Goal: Information Seeking & Learning: Check status

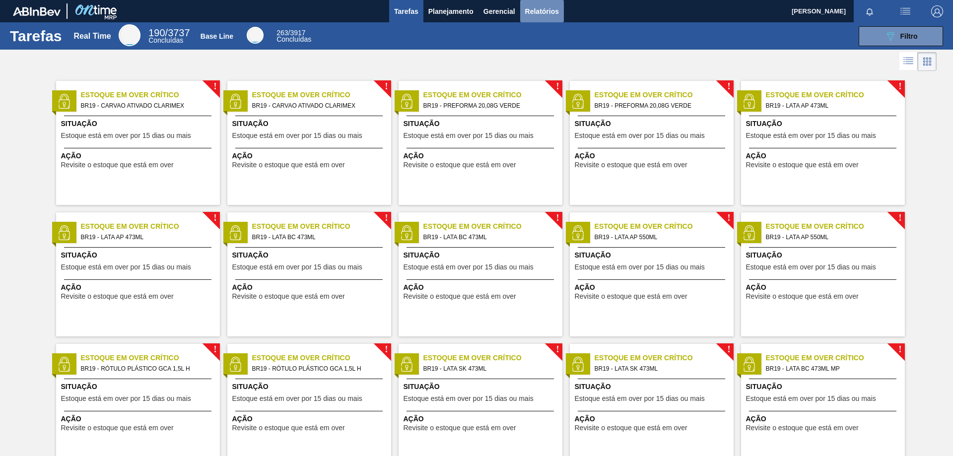
click at [536, 11] on span "Relatórios" at bounding box center [542, 11] width 34 height 12
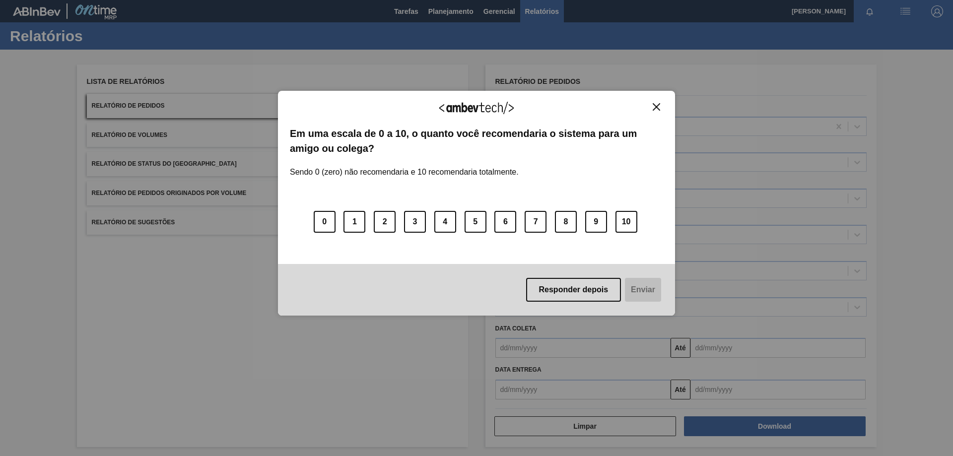
click at [659, 104] on img "Close" at bounding box center [656, 106] width 7 height 7
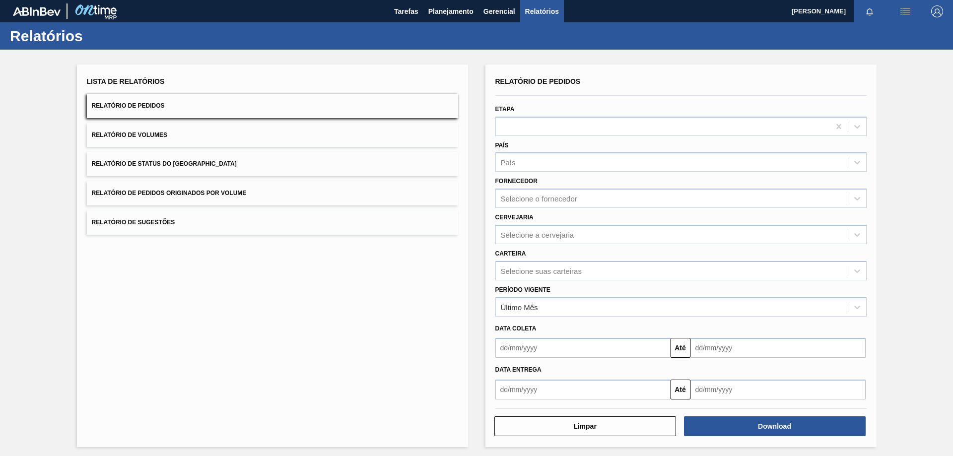
click at [28, 124] on div "Lista de Relatórios Relatório de Pedidos Relatório de Volumes Relatório de Stat…" at bounding box center [476, 255] width 953 height 410
click at [731, 415] on div "Limpar Download" at bounding box center [680, 425] width 379 height 24
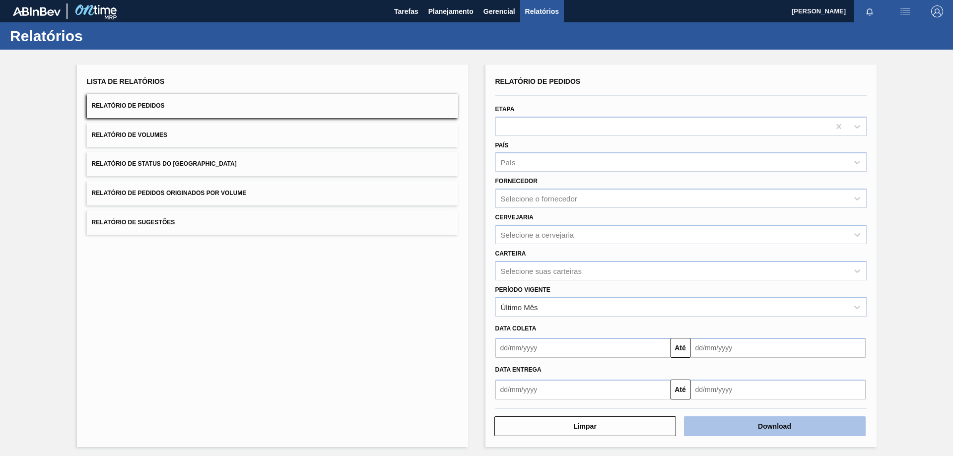
click at [730, 422] on button "Download" at bounding box center [775, 426] width 182 height 20
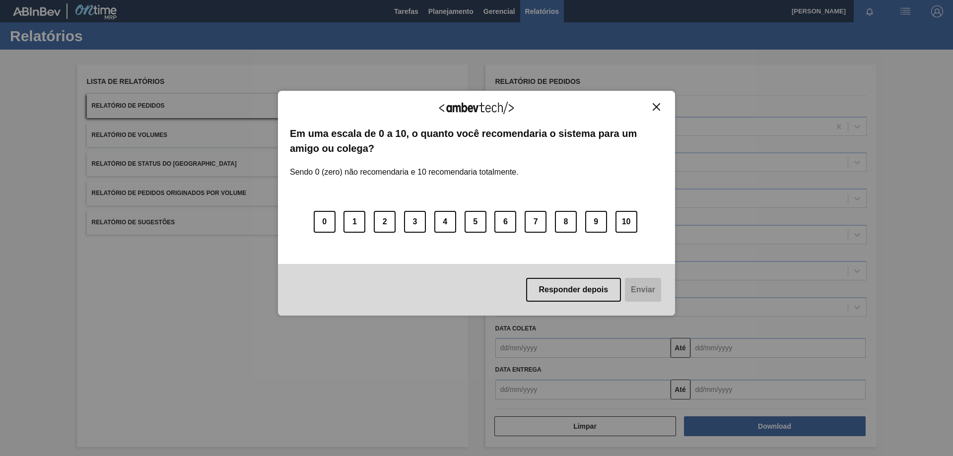
click at [651, 105] on button "Close" at bounding box center [656, 107] width 13 height 8
click at [655, 107] on img "Close" at bounding box center [656, 106] width 7 height 7
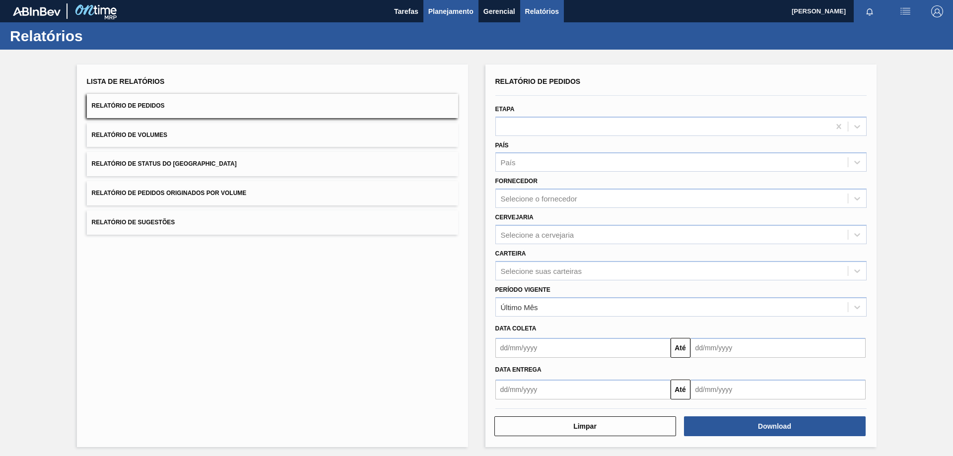
click at [462, 5] on span "Planejamento" at bounding box center [450, 11] width 45 height 12
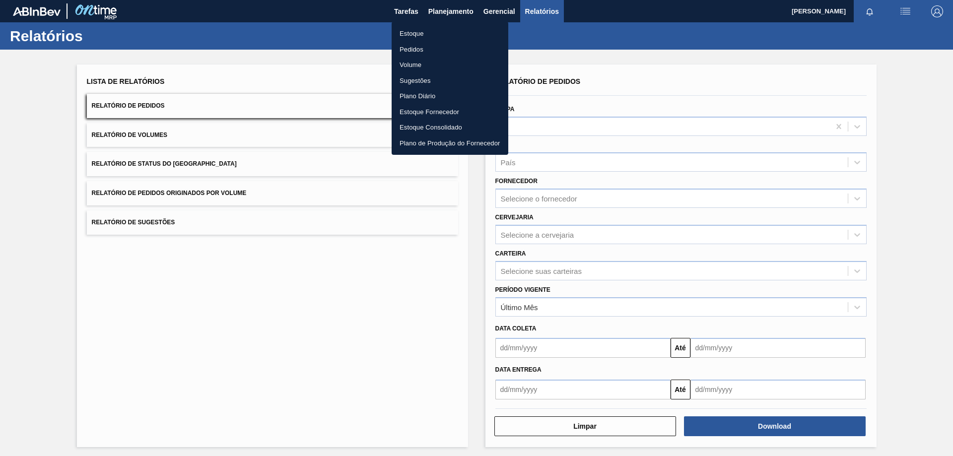
click at [420, 31] on li "Estoque" at bounding box center [450, 34] width 117 height 16
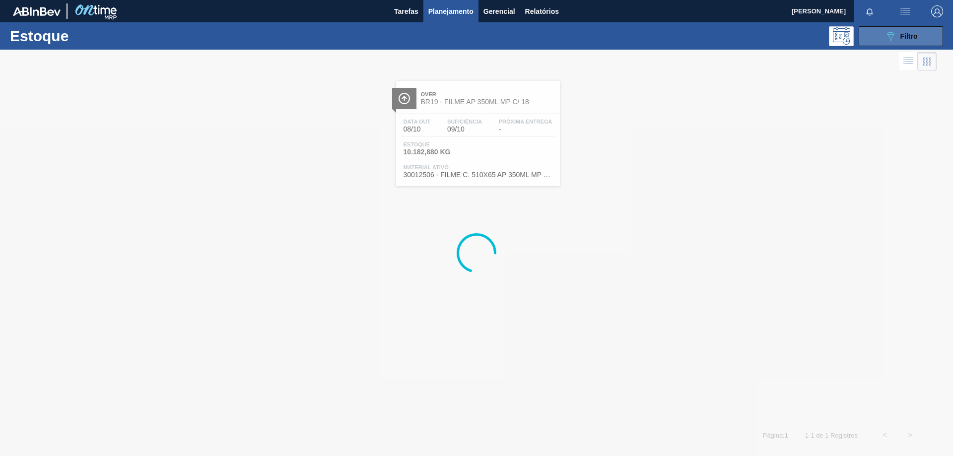
click at [903, 32] on span "Filtro" at bounding box center [908, 36] width 17 height 8
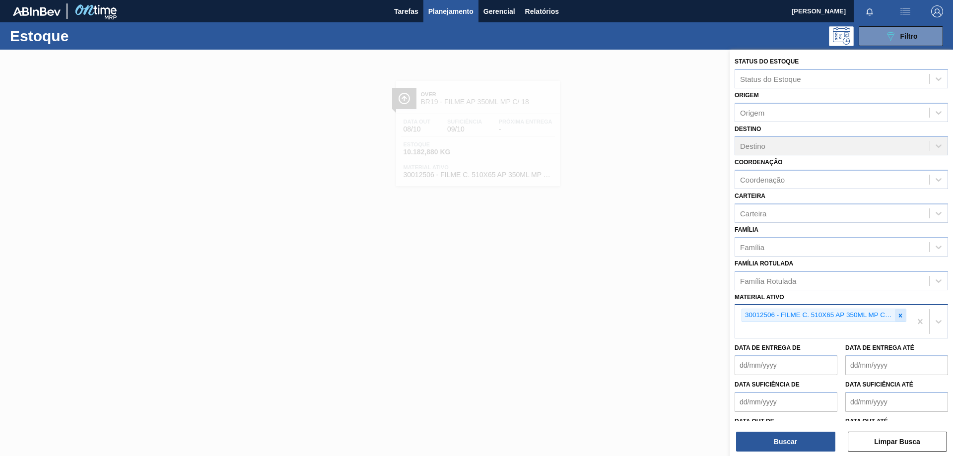
click at [898, 313] on icon at bounding box center [900, 315] width 7 height 7
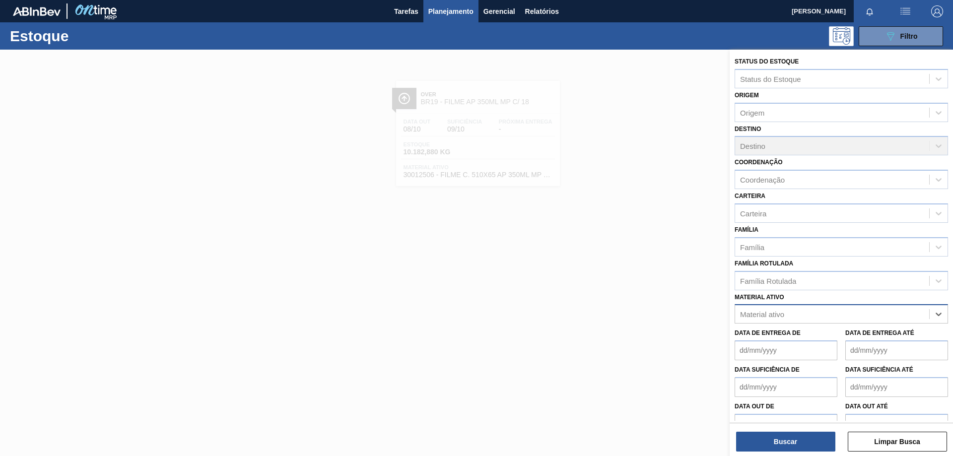
click at [827, 314] on div "Material ativo" at bounding box center [832, 314] width 194 height 14
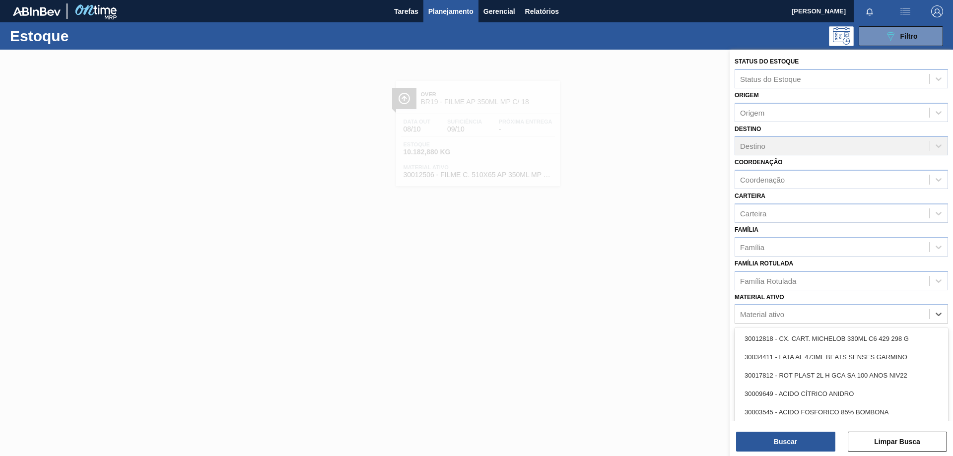
paste ativo "30003371"
type ativo "30003371"
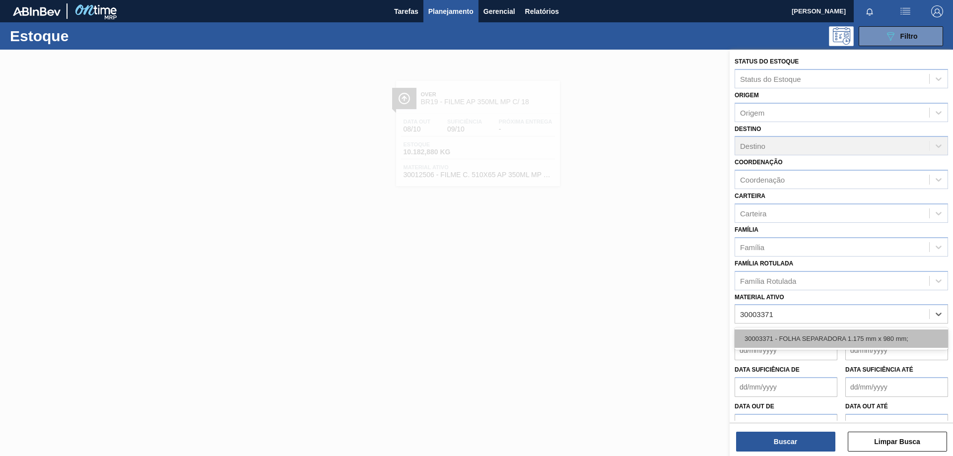
click at [809, 332] on div "30003371 - FOLHA SEPARADORA 1.175 mm x 980 mm;" at bounding box center [841, 339] width 213 height 18
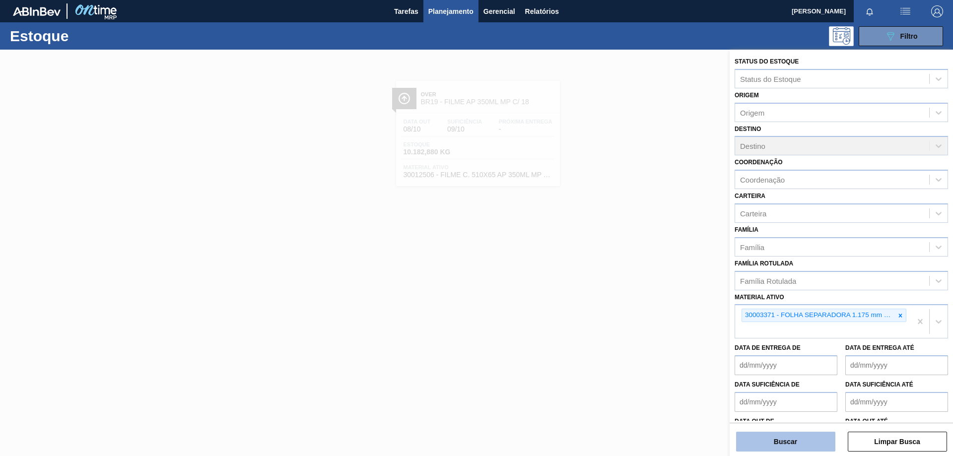
click at [780, 438] on button "Buscar" at bounding box center [785, 442] width 99 height 20
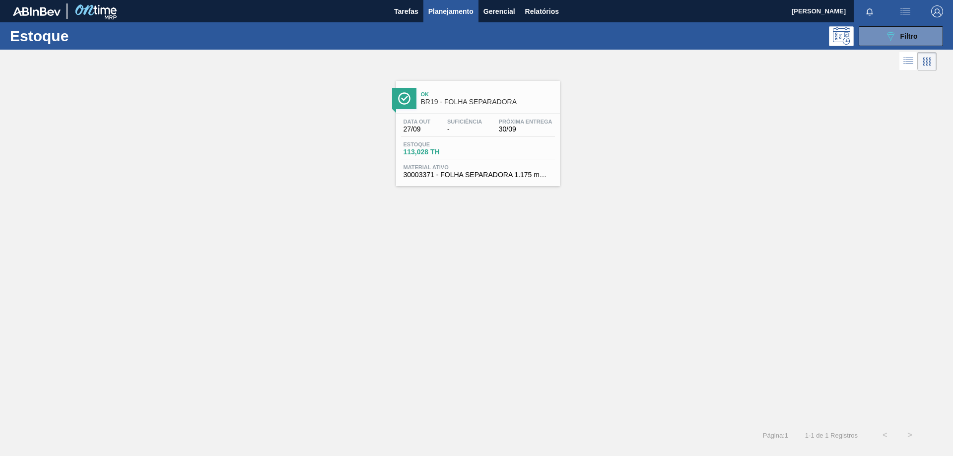
click at [456, 139] on div "Data [DATE] Suficiência - Próxima Entrega 30/09 Estoque 113,028 TH Material ati…" at bounding box center [478, 147] width 164 height 67
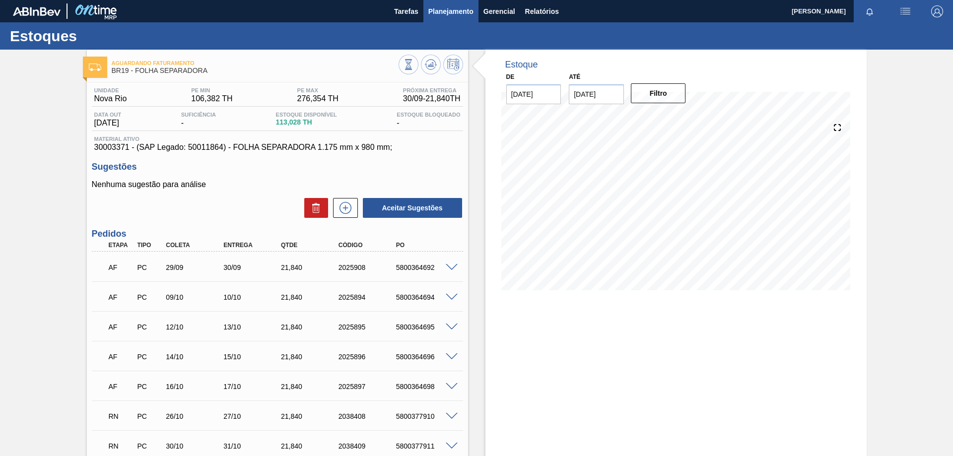
click at [447, 7] on span "Planejamento" at bounding box center [450, 11] width 45 height 12
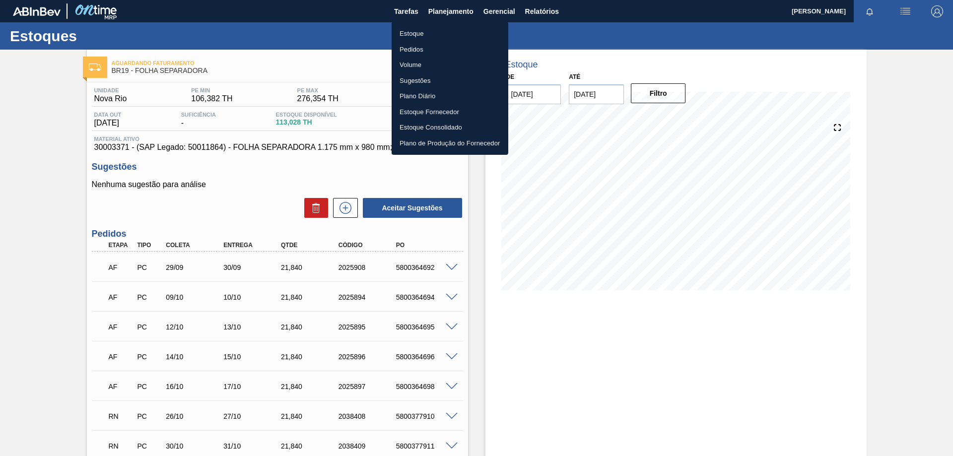
click at [419, 35] on li "Estoque" at bounding box center [450, 34] width 117 height 16
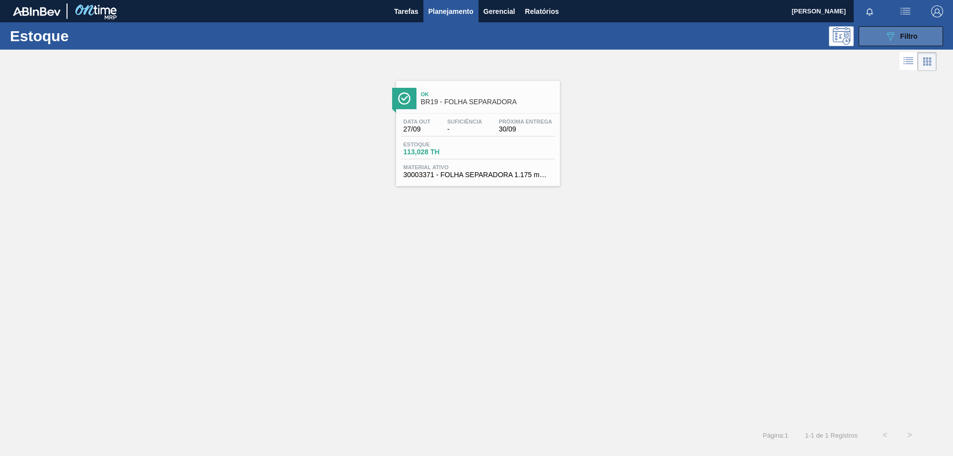
click at [875, 36] on button "089F7B8B-B2A5-4AFE-B5C0-19BA573D28AC Filtro" at bounding box center [901, 36] width 84 height 20
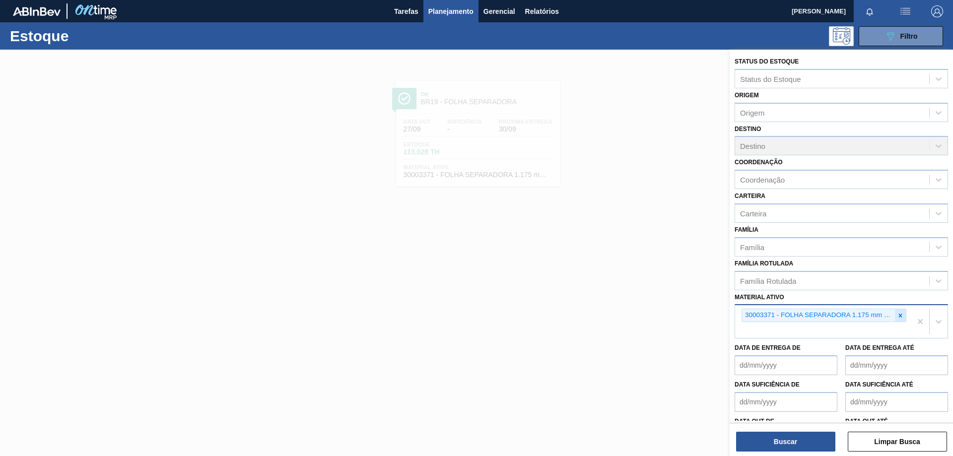
click at [901, 317] on icon at bounding box center [900, 315] width 7 height 7
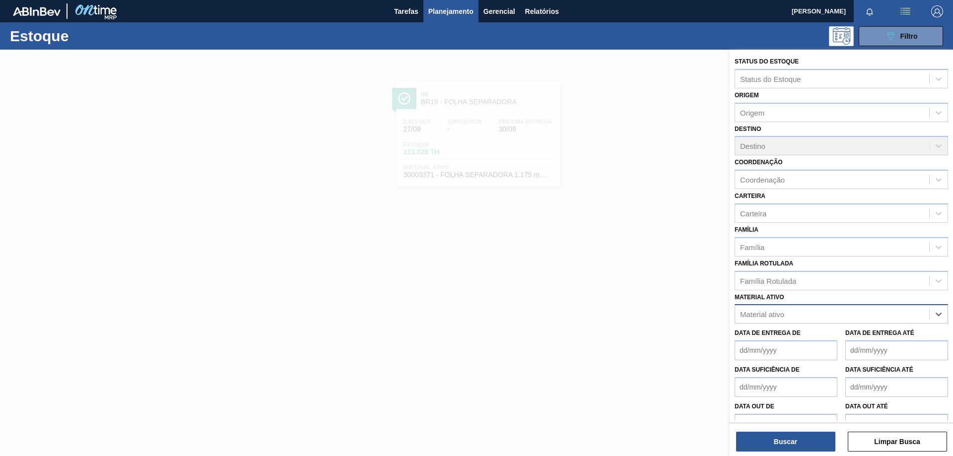
click at [865, 317] on div "Material ativo" at bounding box center [832, 314] width 194 height 14
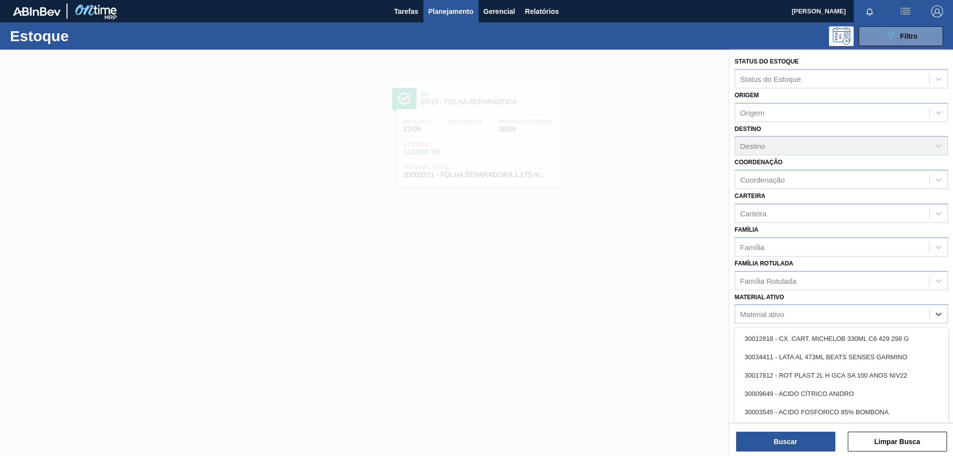
paste ativo "30003606"
type ativo "30003606"
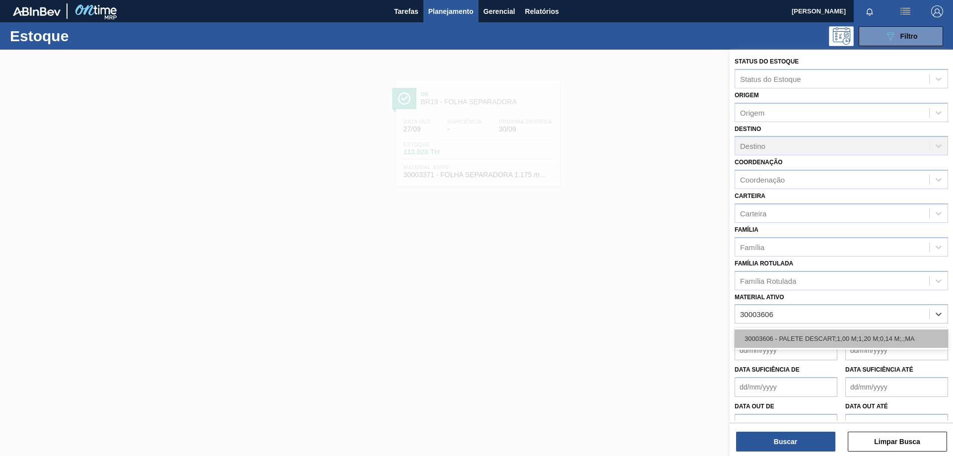
click at [832, 339] on div "30003606 - PALETE DESCART;1,00 M;1,20 M;0,14 M;.;MA" at bounding box center [841, 339] width 213 height 18
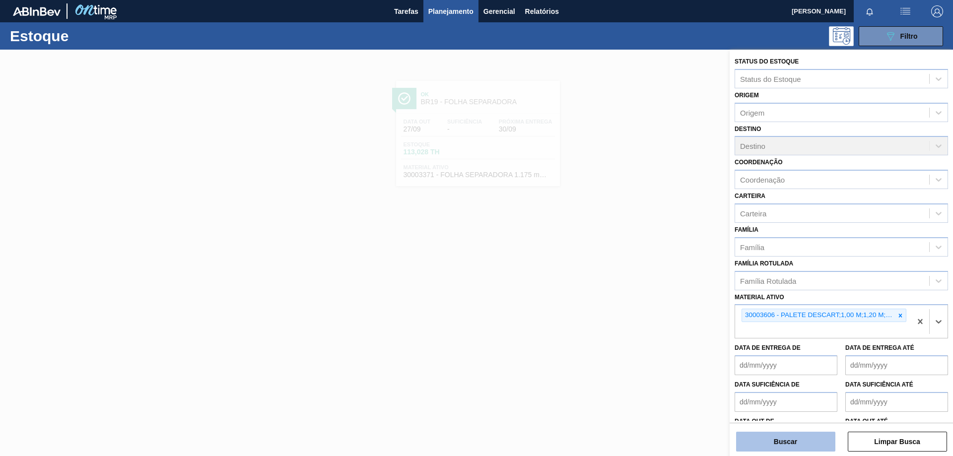
click at [792, 436] on button "Buscar" at bounding box center [785, 442] width 99 height 20
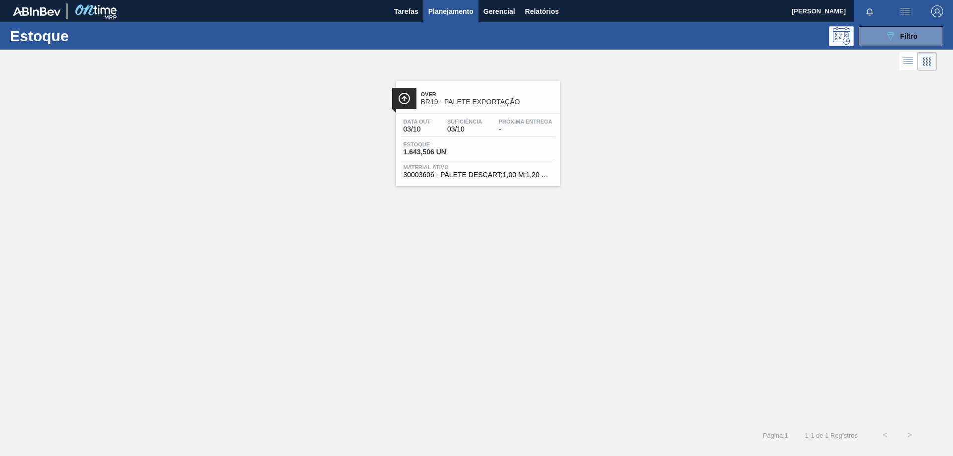
click at [497, 133] on div "Próxima Entrega -" at bounding box center [525, 126] width 59 height 14
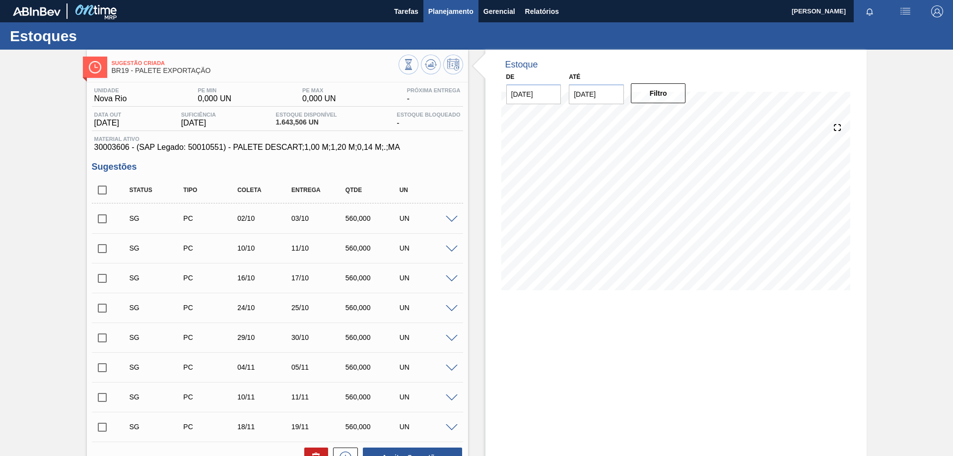
click at [453, 5] on span "Planejamento" at bounding box center [450, 11] width 45 height 12
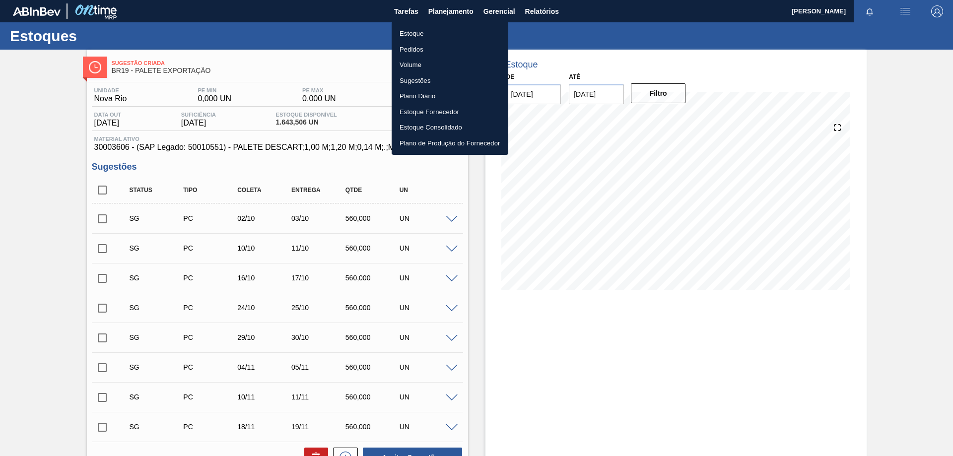
click at [416, 35] on li "Estoque" at bounding box center [450, 34] width 117 height 16
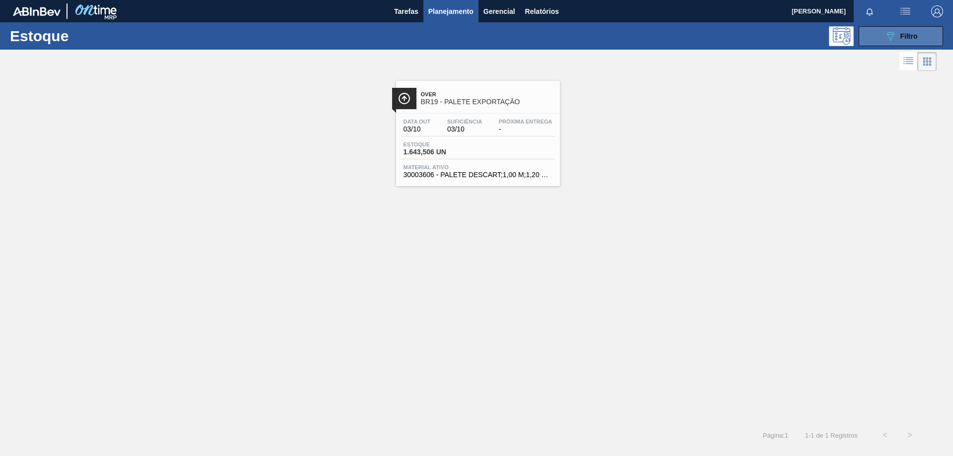
click at [907, 39] on span "Filtro" at bounding box center [908, 36] width 17 height 8
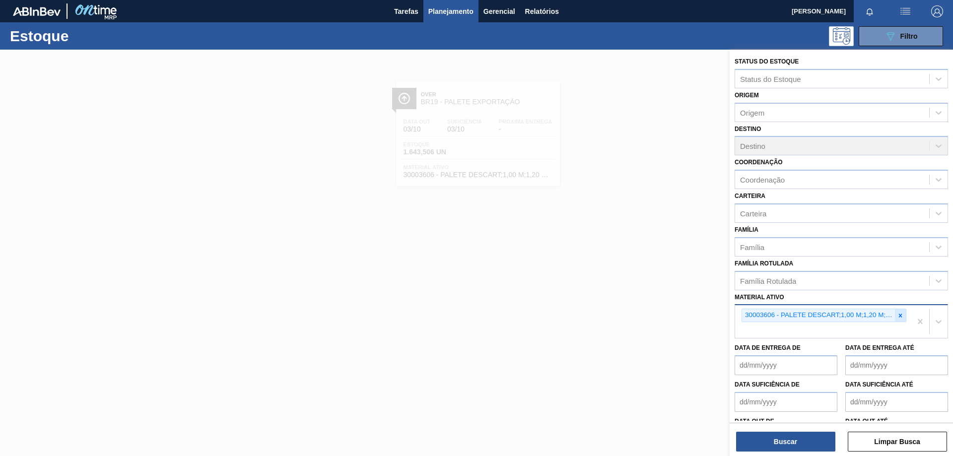
click at [899, 314] on icon at bounding box center [900, 315] width 7 height 7
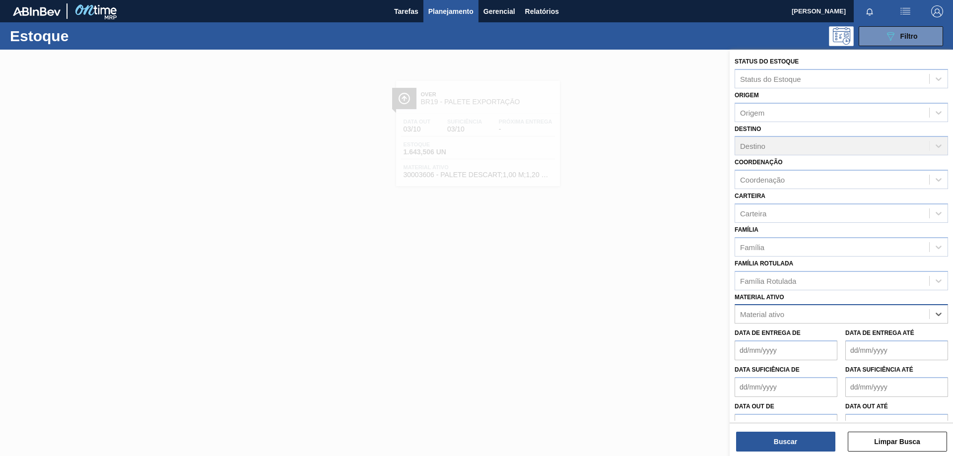
click at [855, 314] on div "Material ativo" at bounding box center [832, 314] width 194 height 14
paste ativo "30002973"
type ativo "30002973"
click at [840, 335] on div "30002973 - FOIL 600ML AP NIV17 V2" at bounding box center [841, 339] width 213 height 18
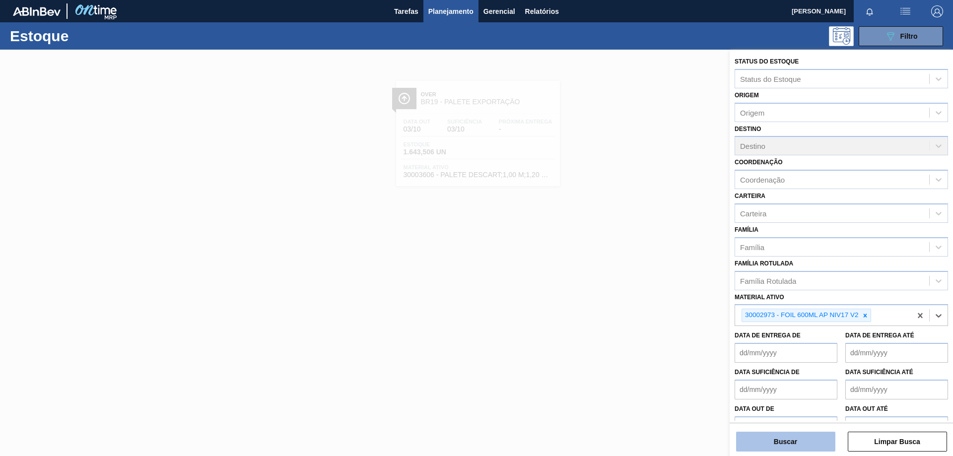
click at [800, 436] on button "Buscar" at bounding box center [785, 442] width 99 height 20
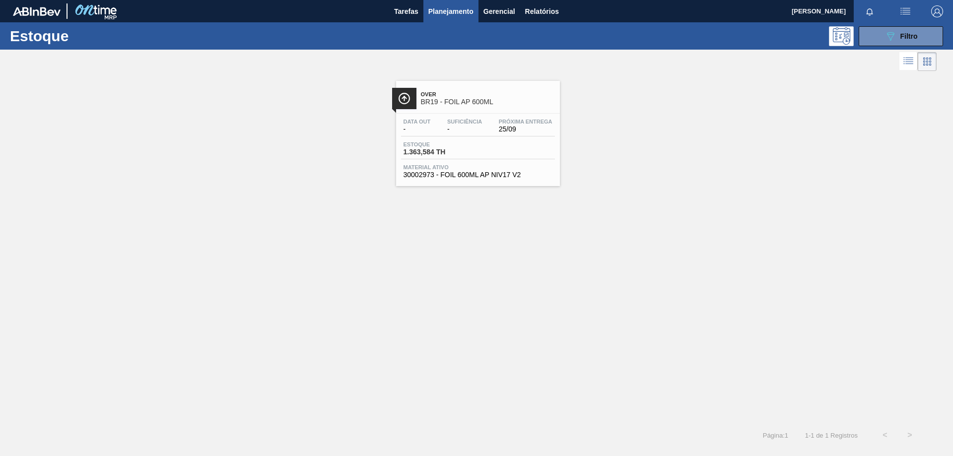
click at [434, 138] on div "Data out - Suficiência - Próxima Entrega 25/09 Estoque 1.363,584 TH Material at…" at bounding box center [478, 147] width 164 height 67
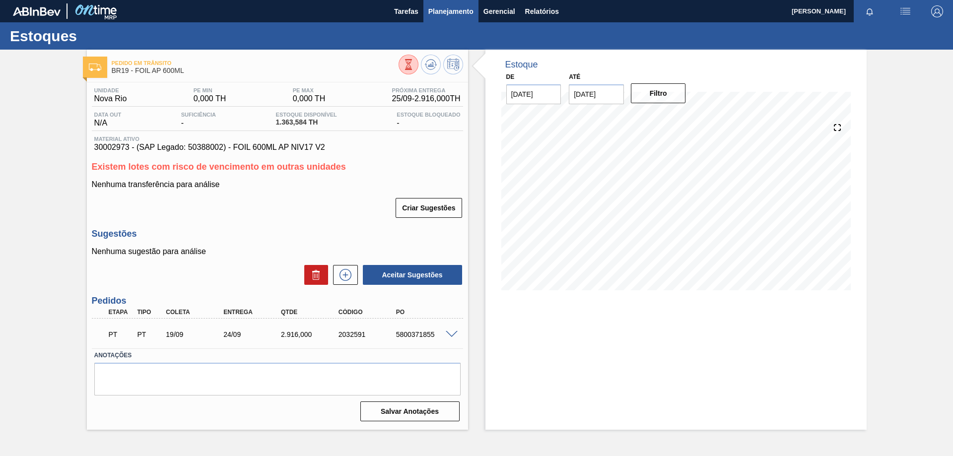
click at [440, 13] on span "Planejamento" at bounding box center [450, 11] width 45 height 12
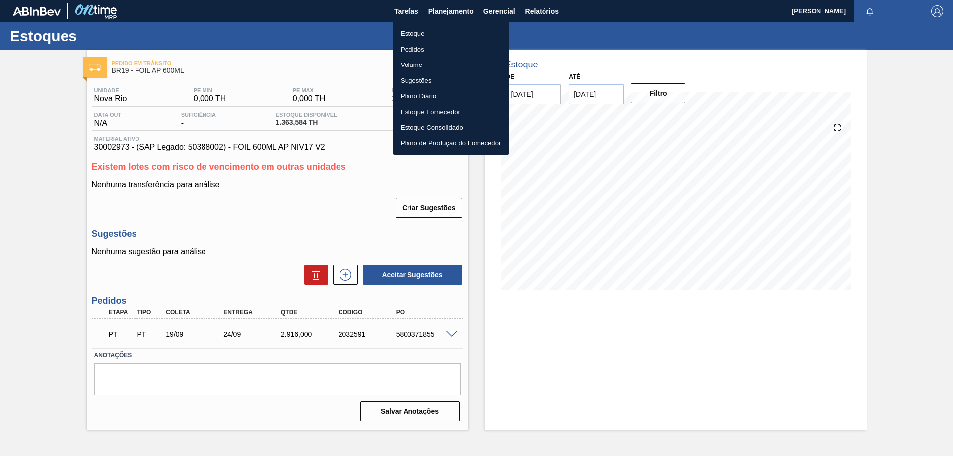
click at [424, 33] on li "Estoque" at bounding box center [451, 34] width 117 height 16
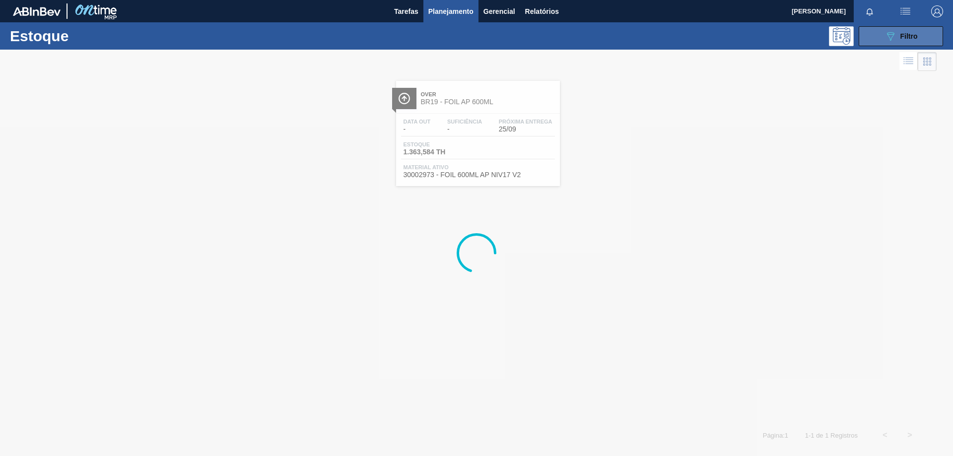
click at [884, 34] on icon "089F7B8B-B2A5-4AFE-B5C0-19BA573D28AC" at bounding box center [890, 36] width 12 height 12
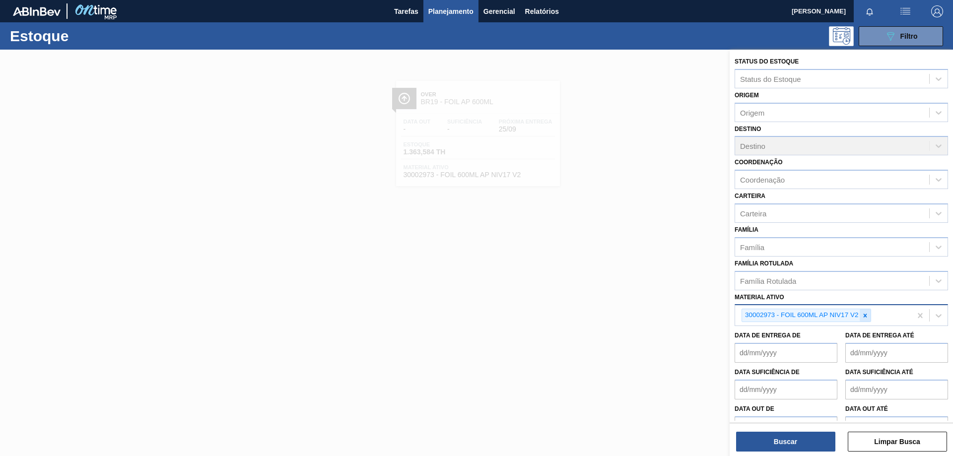
click at [866, 316] on icon at bounding box center [865, 315] width 7 height 7
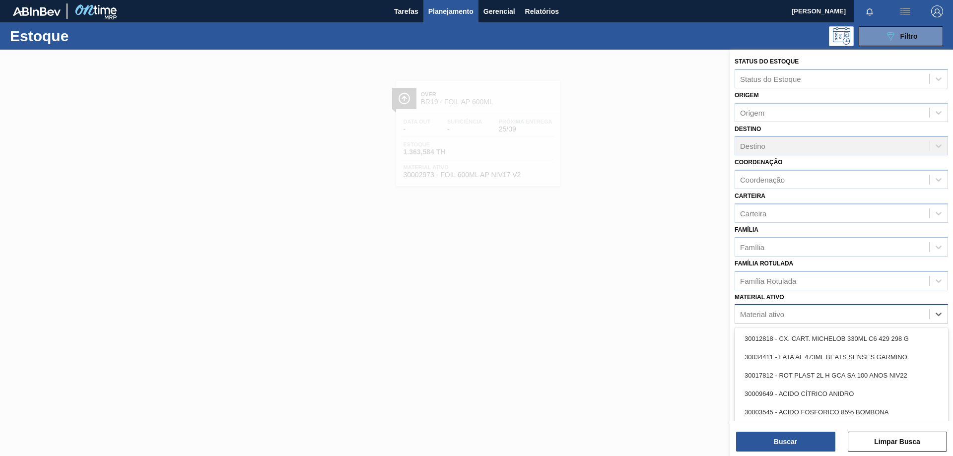
click at [862, 314] on div "Material ativo" at bounding box center [832, 314] width 194 height 14
paste ativo "30002598"
type ativo "30002598"
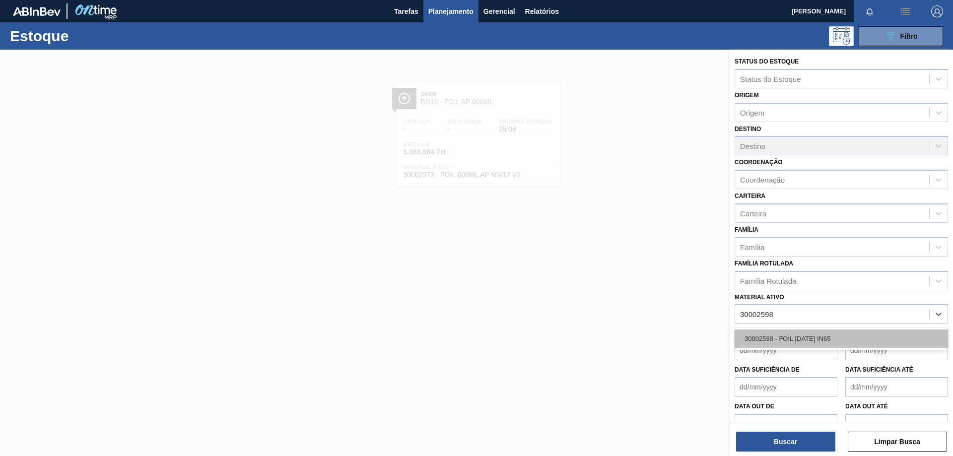
click at [843, 333] on div "30002598 - FOIL [DATE] IN65" at bounding box center [841, 339] width 213 height 18
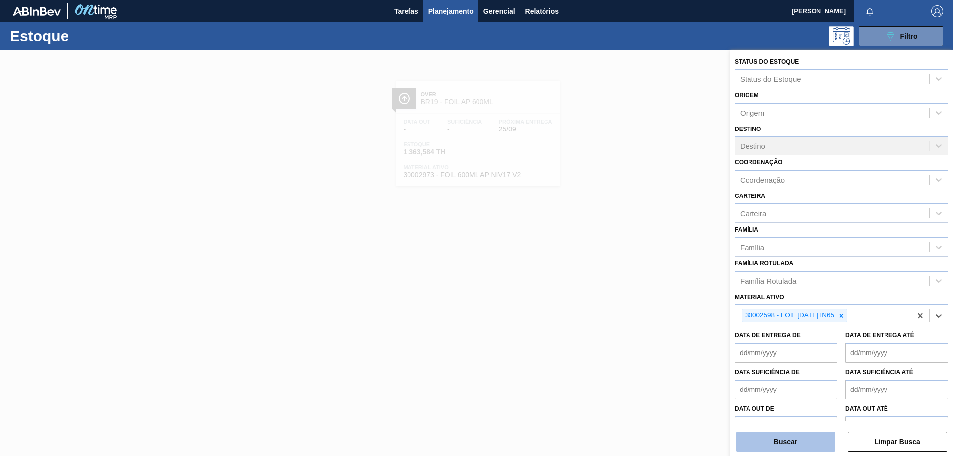
click at [793, 435] on button "Buscar" at bounding box center [785, 442] width 99 height 20
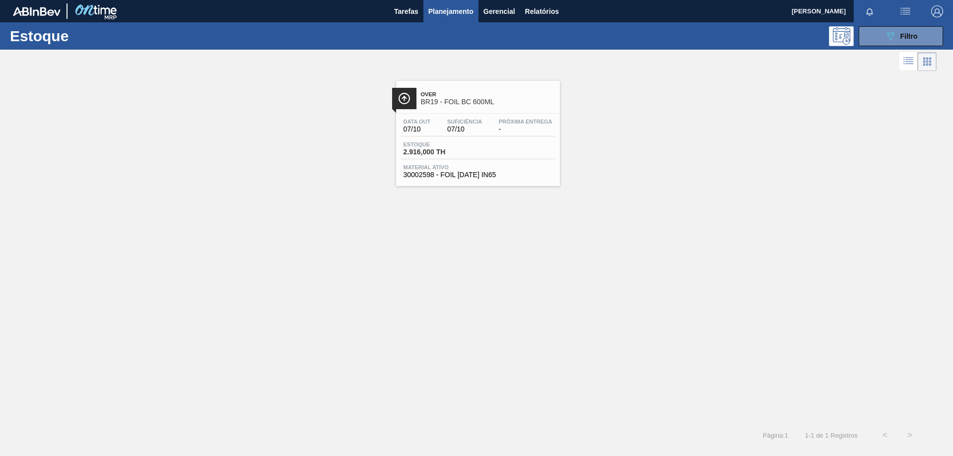
click at [476, 152] on div "Estoque 2.916,000 TH" at bounding box center [478, 150] width 154 height 18
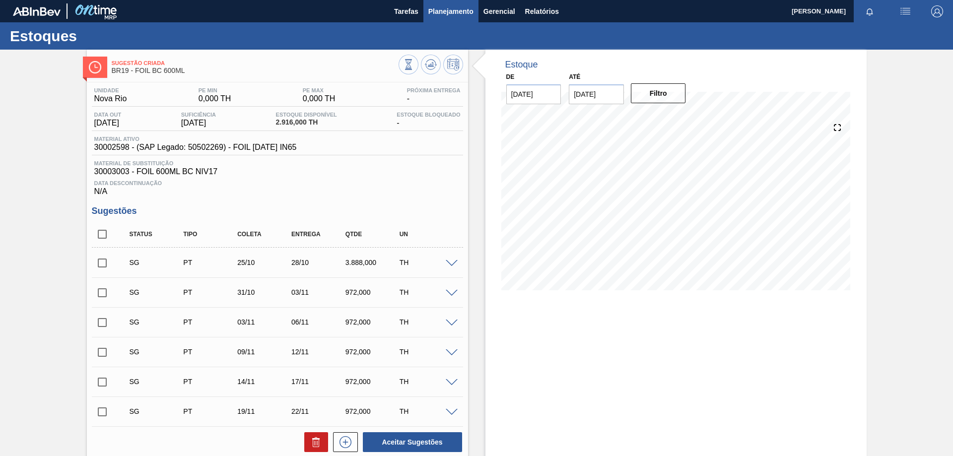
click at [446, 10] on span "Planejamento" at bounding box center [450, 11] width 45 height 12
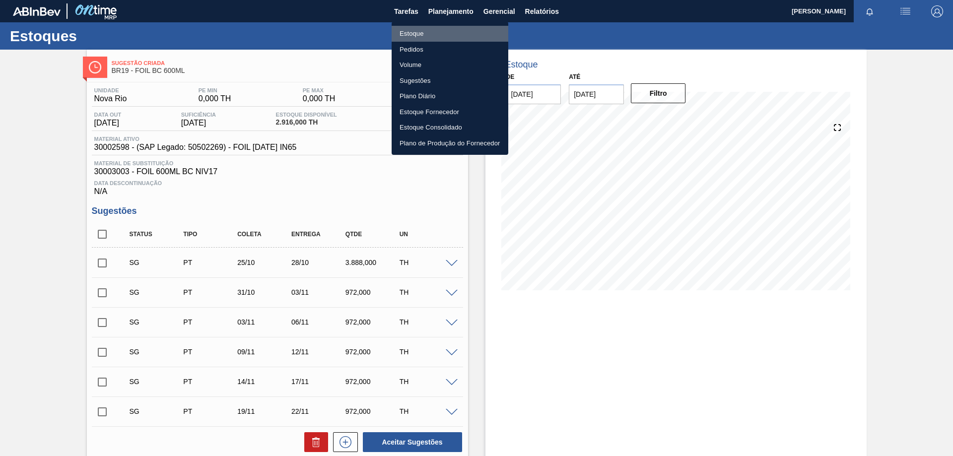
click at [424, 35] on li "Estoque" at bounding box center [450, 34] width 117 height 16
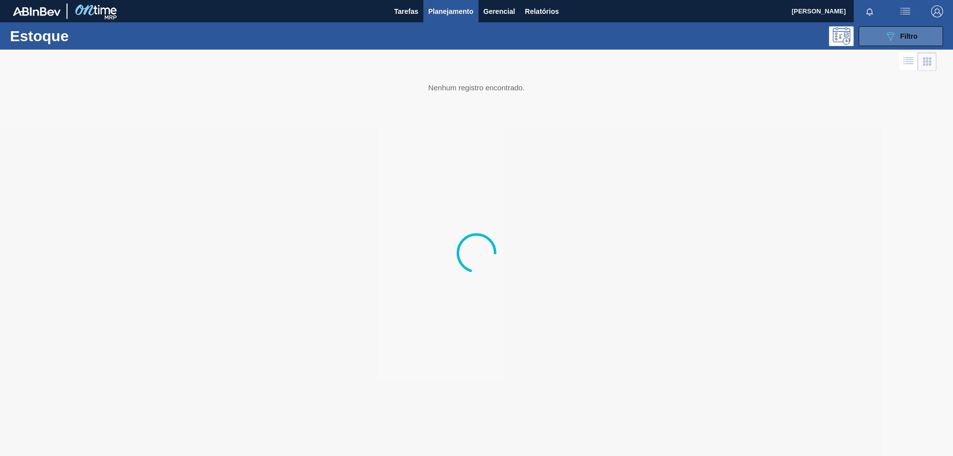
click at [889, 29] on button "089F7B8B-B2A5-4AFE-B5C0-19BA573D28AC Filtro" at bounding box center [901, 36] width 84 height 20
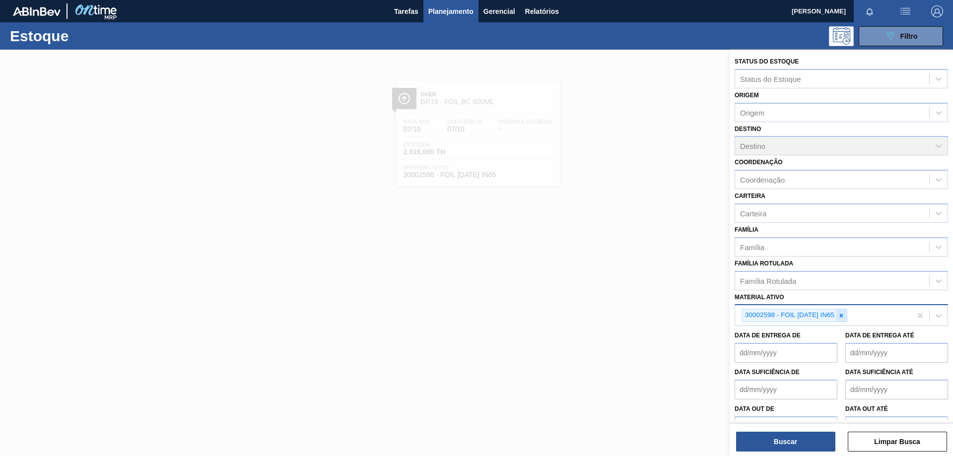
click at [845, 316] on icon at bounding box center [841, 315] width 7 height 7
paste ativo "30029828"
type ativo "30029828"
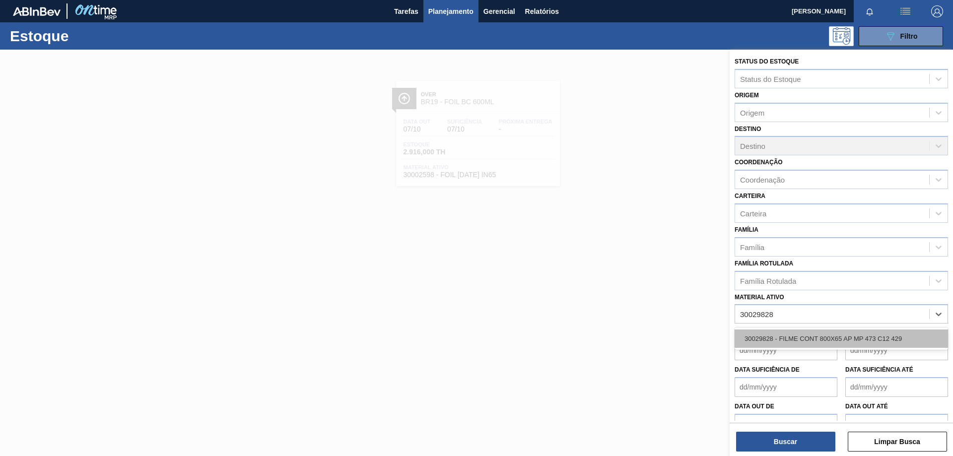
click at [795, 330] on div "30029828 - FILME CONT 800X65 AP MP 473 C12 429" at bounding box center [841, 339] width 213 height 18
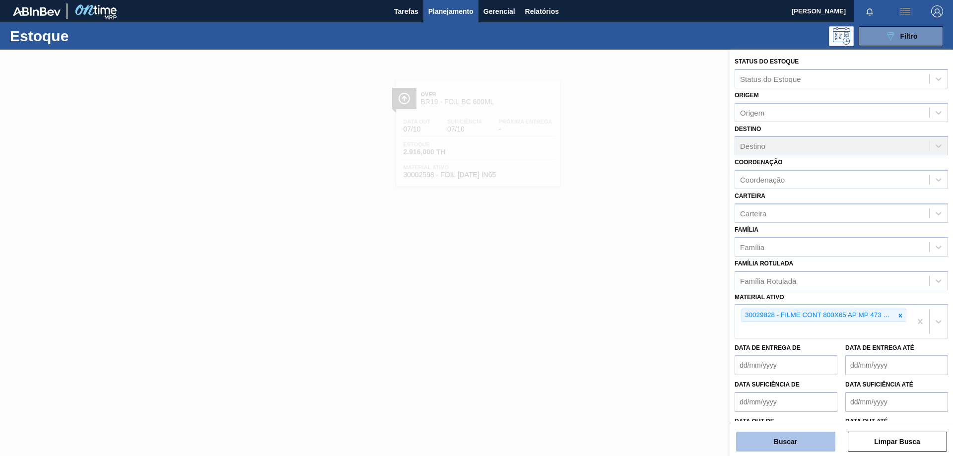
click at [783, 445] on button "Buscar" at bounding box center [785, 442] width 99 height 20
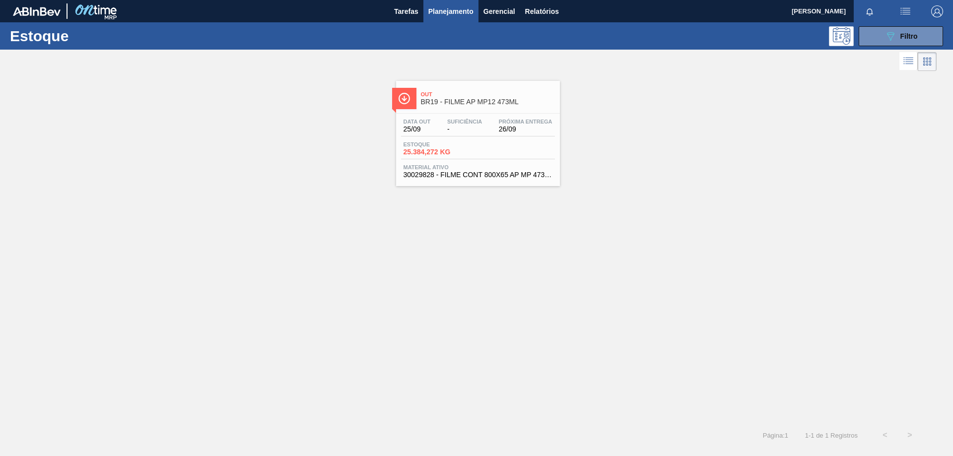
click at [444, 132] on div "Data [DATE] Suficiência - Próxima Entrega 26/09" at bounding box center [478, 128] width 154 height 18
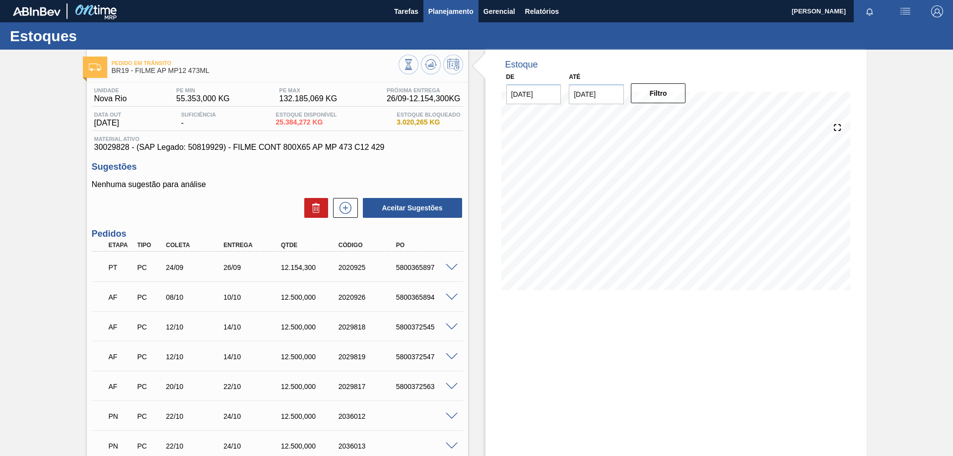
click at [461, 7] on span "Planejamento" at bounding box center [450, 11] width 45 height 12
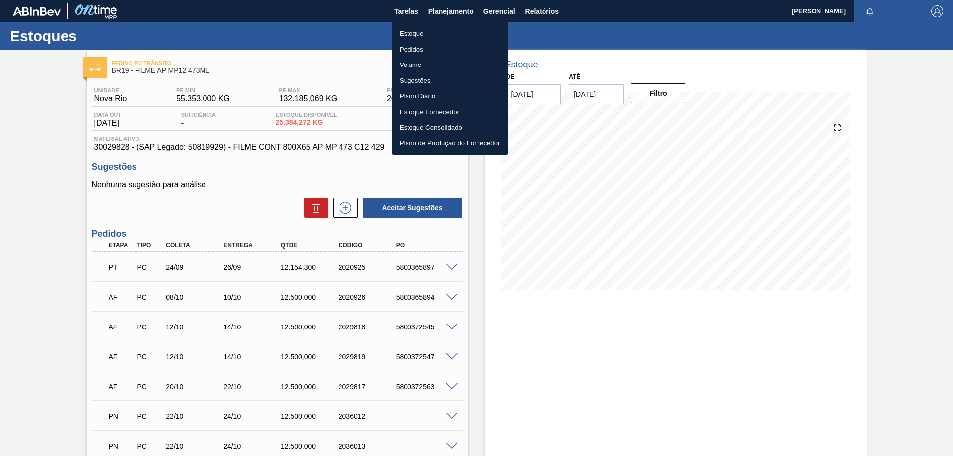
click at [425, 33] on li "Estoque" at bounding box center [450, 34] width 117 height 16
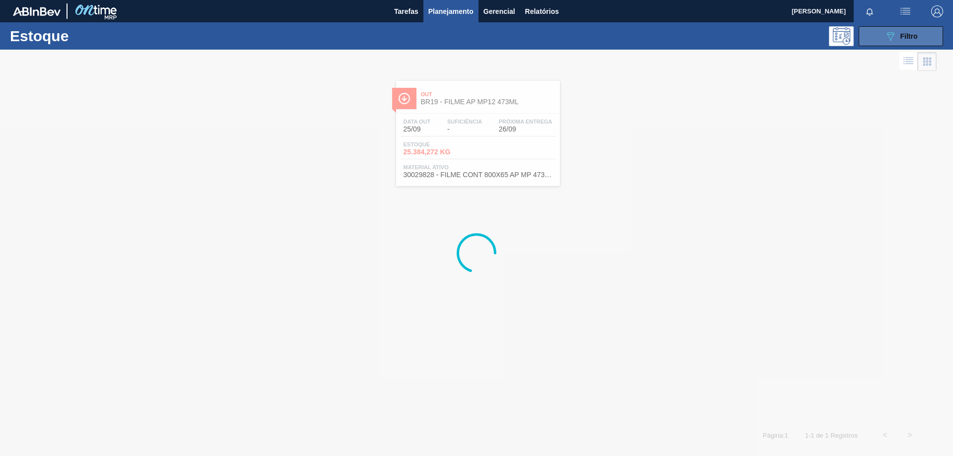
click at [873, 39] on button "089F7B8B-B2A5-4AFE-B5C0-19BA573D28AC Filtro" at bounding box center [901, 36] width 84 height 20
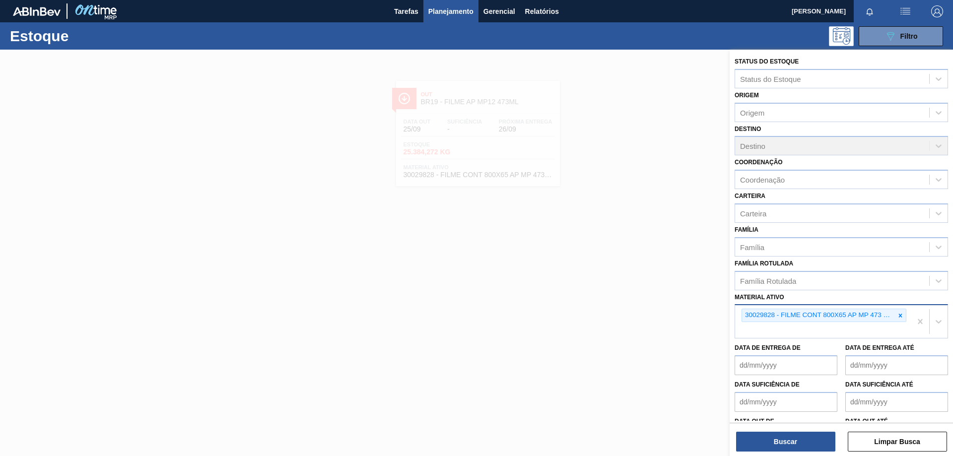
click at [902, 316] on div at bounding box center [900, 315] width 11 height 12
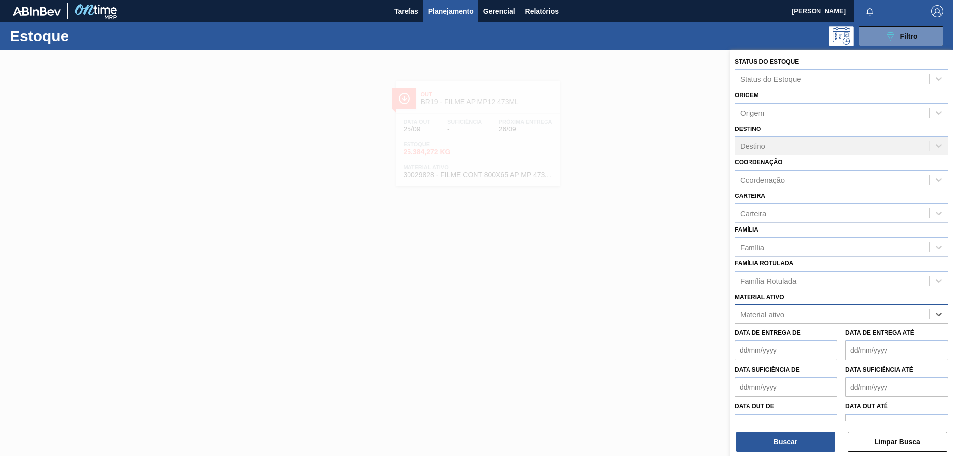
click at [862, 316] on div "Material ativo" at bounding box center [832, 314] width 194 height 14
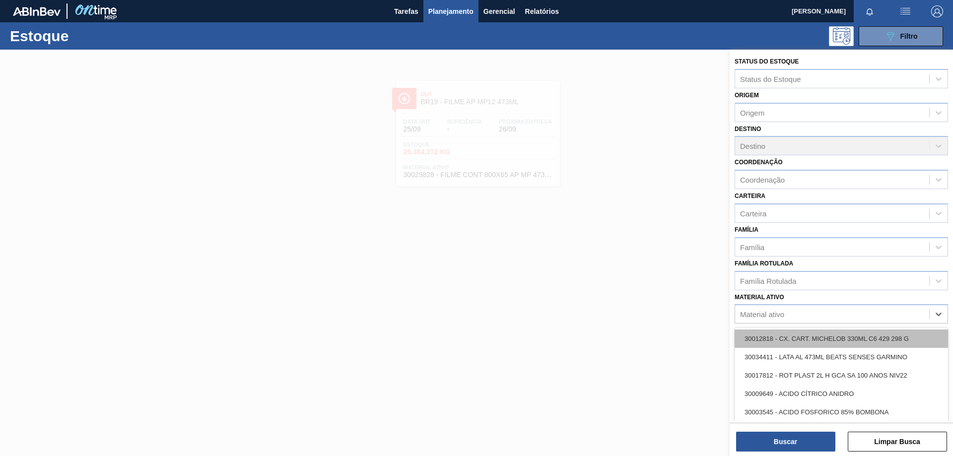
paste ativo "30003188"
type ativo "30003188"
click at [844, 341] on div "30003188 - TAMPA AL.CDL;PRATEADA;LATA-AUTOMATICA;" at bounding box center [841, 339] width 213 height 18
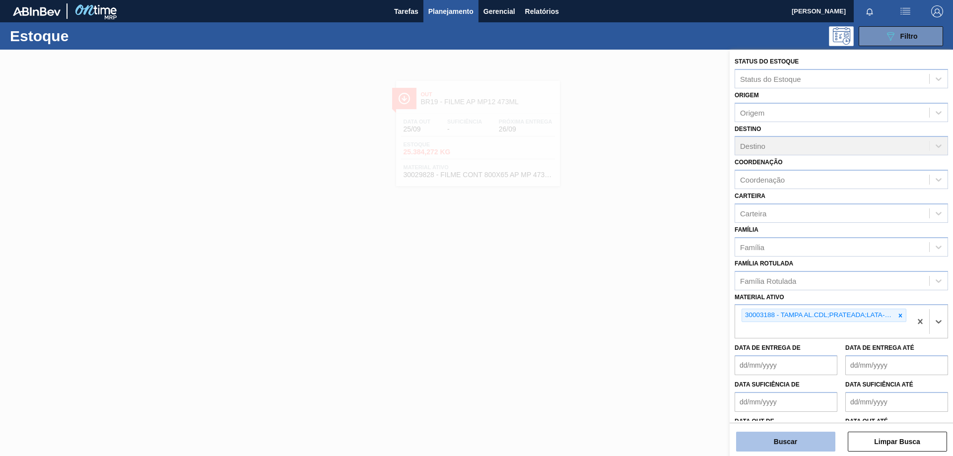
click at [790, 436] on button "Buscar" at bounding box center [785, 442] width 99 height 20
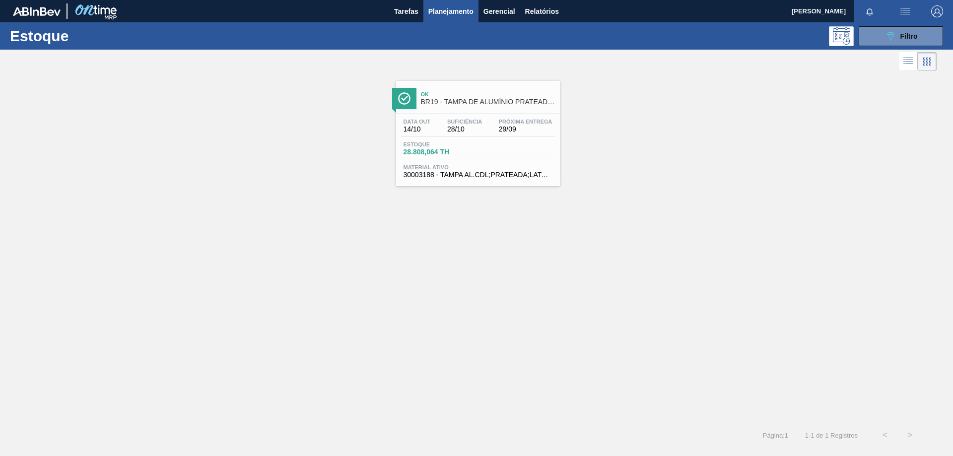
click at [472, 143] on div "Estoque 28.808,064 TH" at bounding box center [438, 148] width 74 height 14
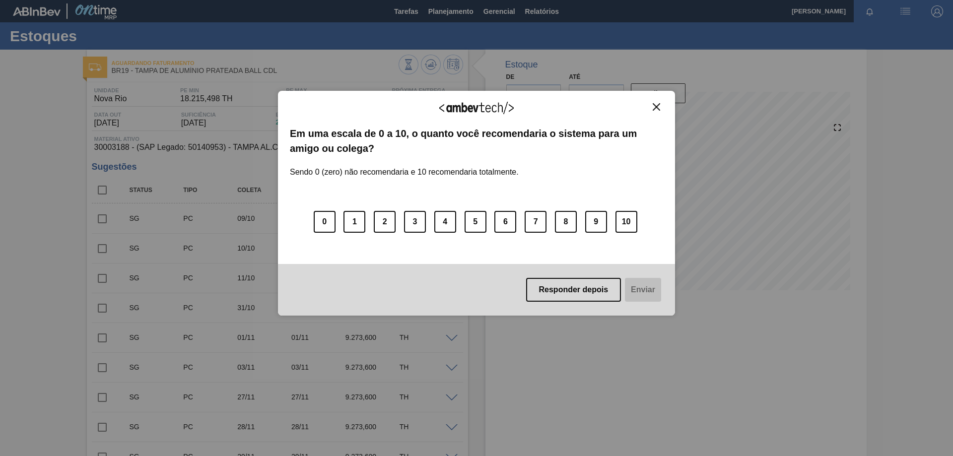
click at [658, 106] on img "Close" at bounding box center [656, 106] width 7 height 7
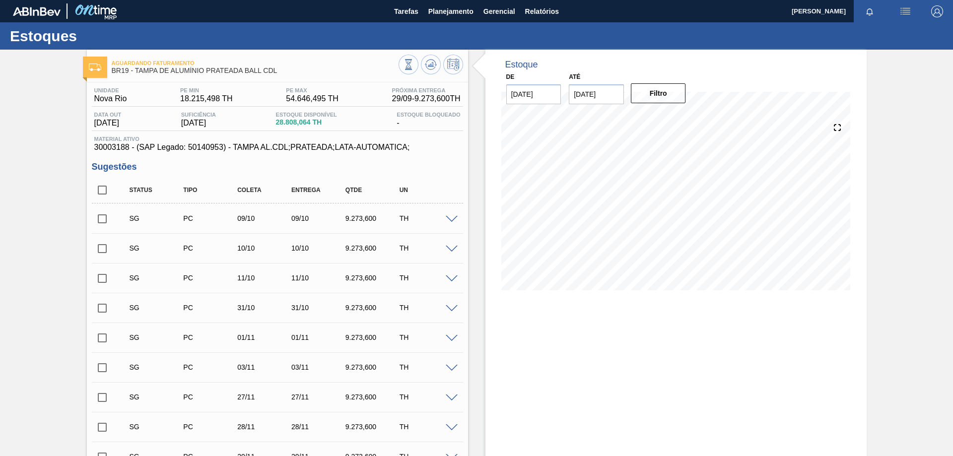
drag, startPoint x: 448, startPoint y: 14, endPoint x: 440, endPoint y: 31, distance: 18.4
click at [448, 15] on span "Planejamento" at bounding box center [450, 11] width 45 height 12
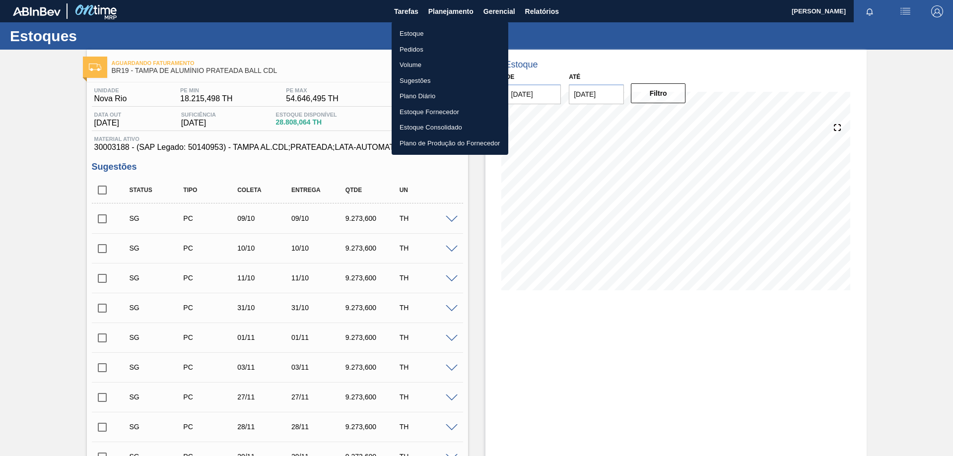
click at [414, 29] on li "Estoque" at bounding box center [450, 34] width 117 height 16
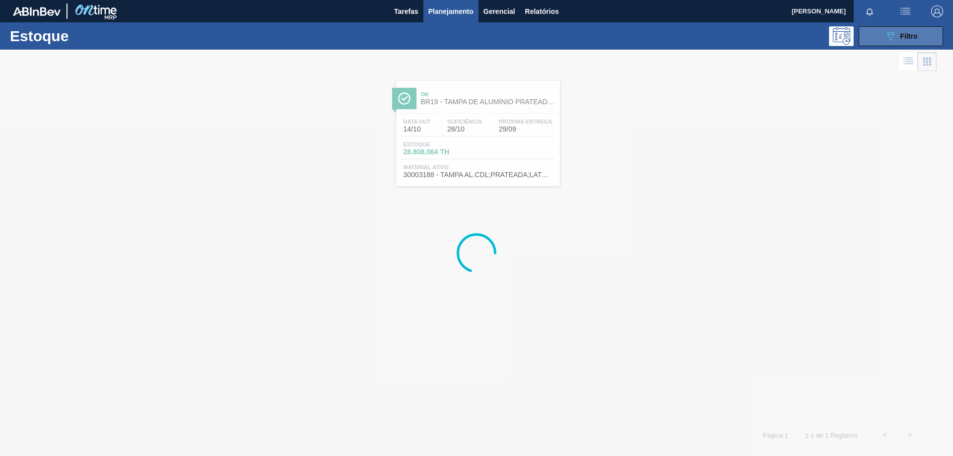
click at [876, 32] on button "089F7B8B-B2A5-4AFE-B5C0-19BA573D28AC Filtro" at bounding box center [901, 36] width 84 height 20
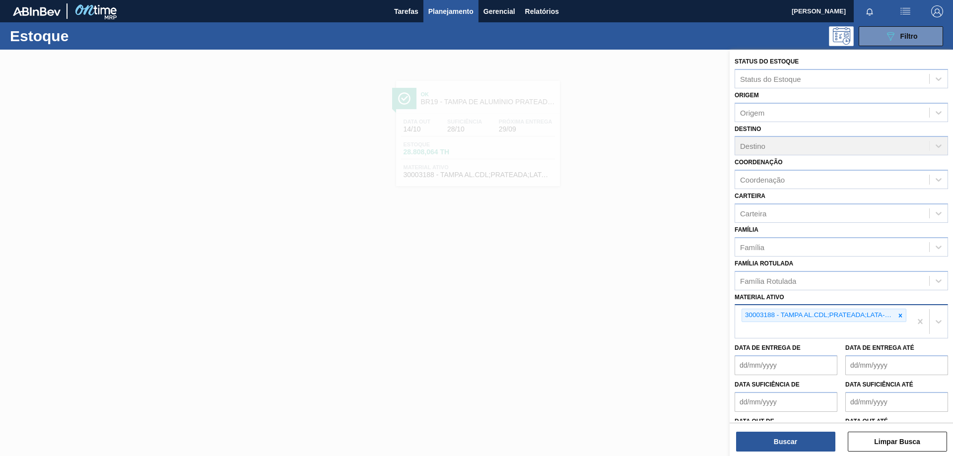
drag, startPoint x: 901, startPoint y: 315, endPoint x: 875, endPoint y: 316, distance: 25.8
click at [898, 315] on icon at bounding box center [900, 315] width 7 height 7
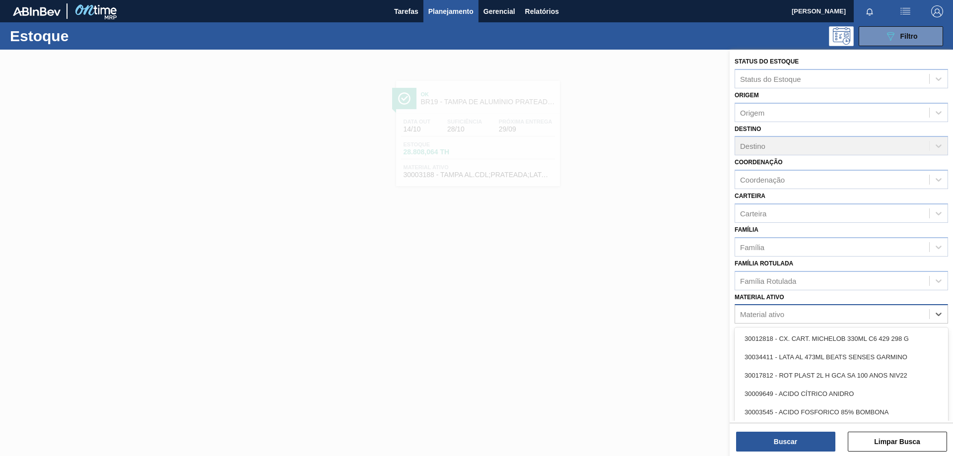
click at [839, 318] on div "Material ativo" at bounding box center [832, 314] width 194 height 14
paste ativo "30007969"
type ativo "30007969"
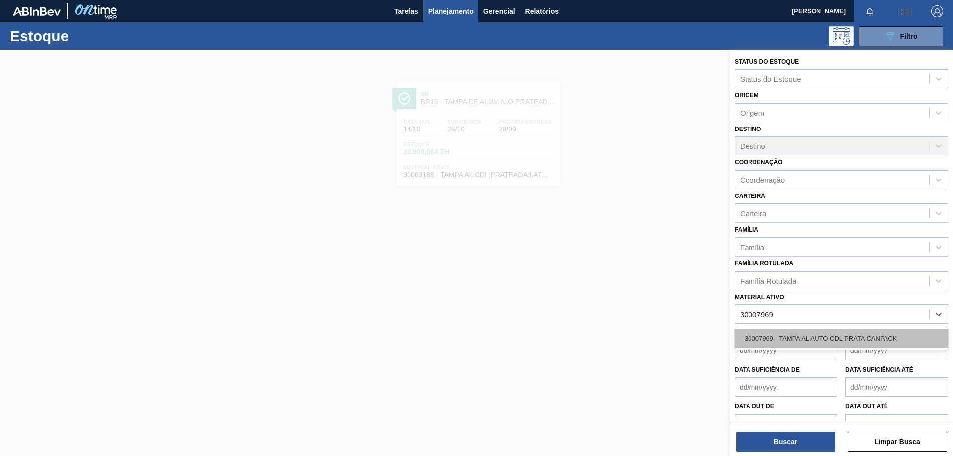
click at [825, 342] on div "30007969 - TAMPA AL AUTO CDL PRATA CANPACK" at bounding box center [841, 339] width 213 height 18
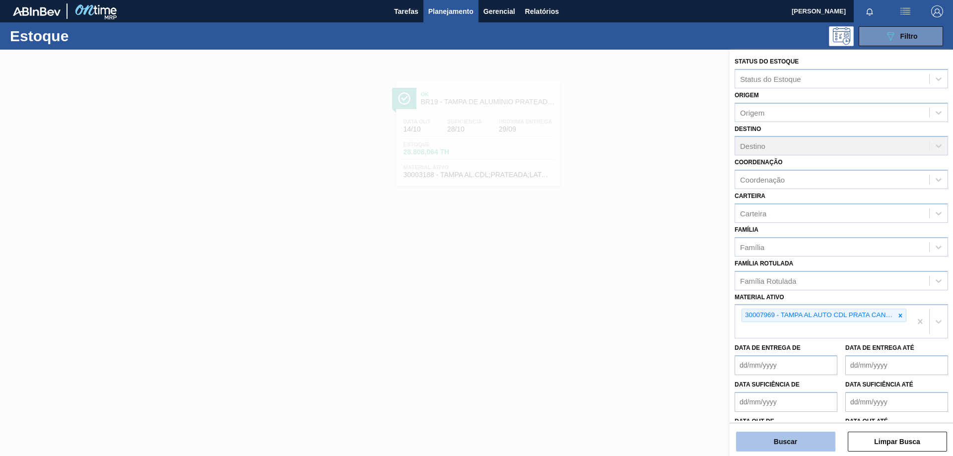
click at [784, 444] on button "Buscar" at bounding box center [785, 442] width 99 height 20
